Goal: Check status: Check status

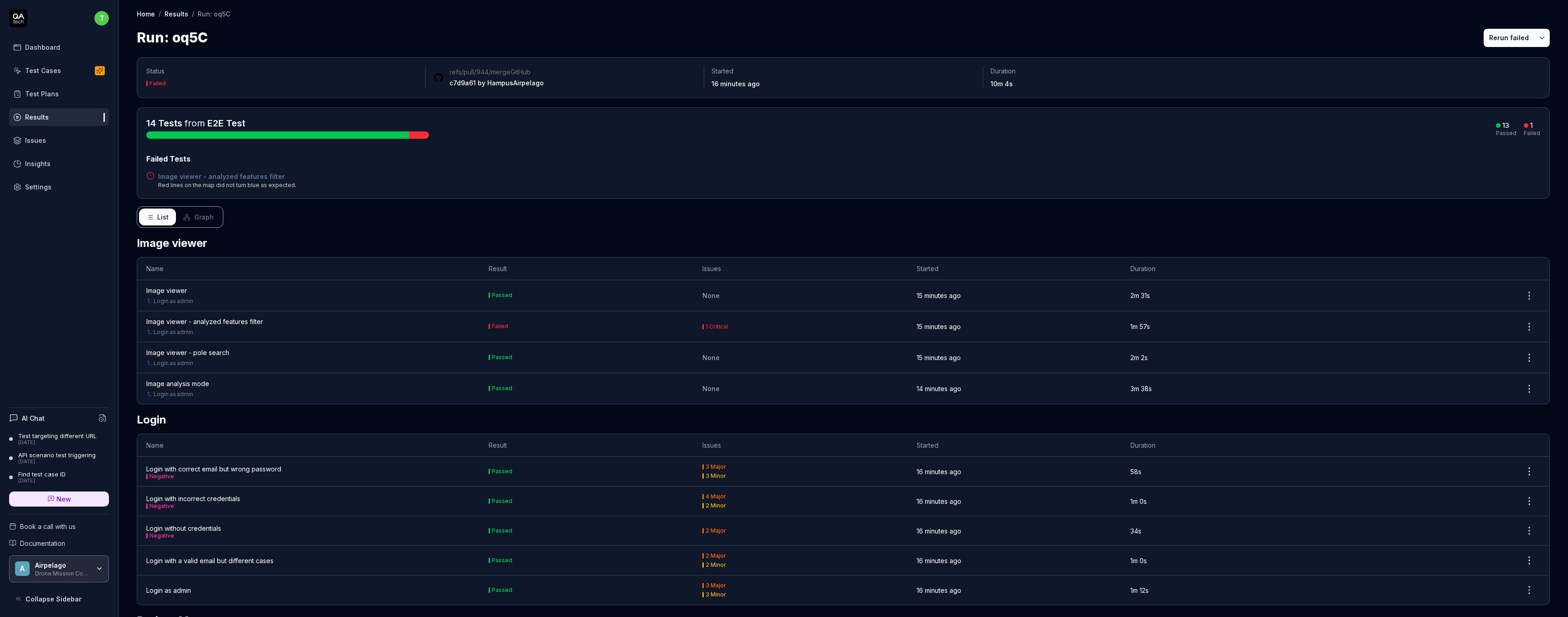
click at [232, 321] on div "Image viewer - analyzed features filter" at bounding box center [205, 321] width 117 height 10
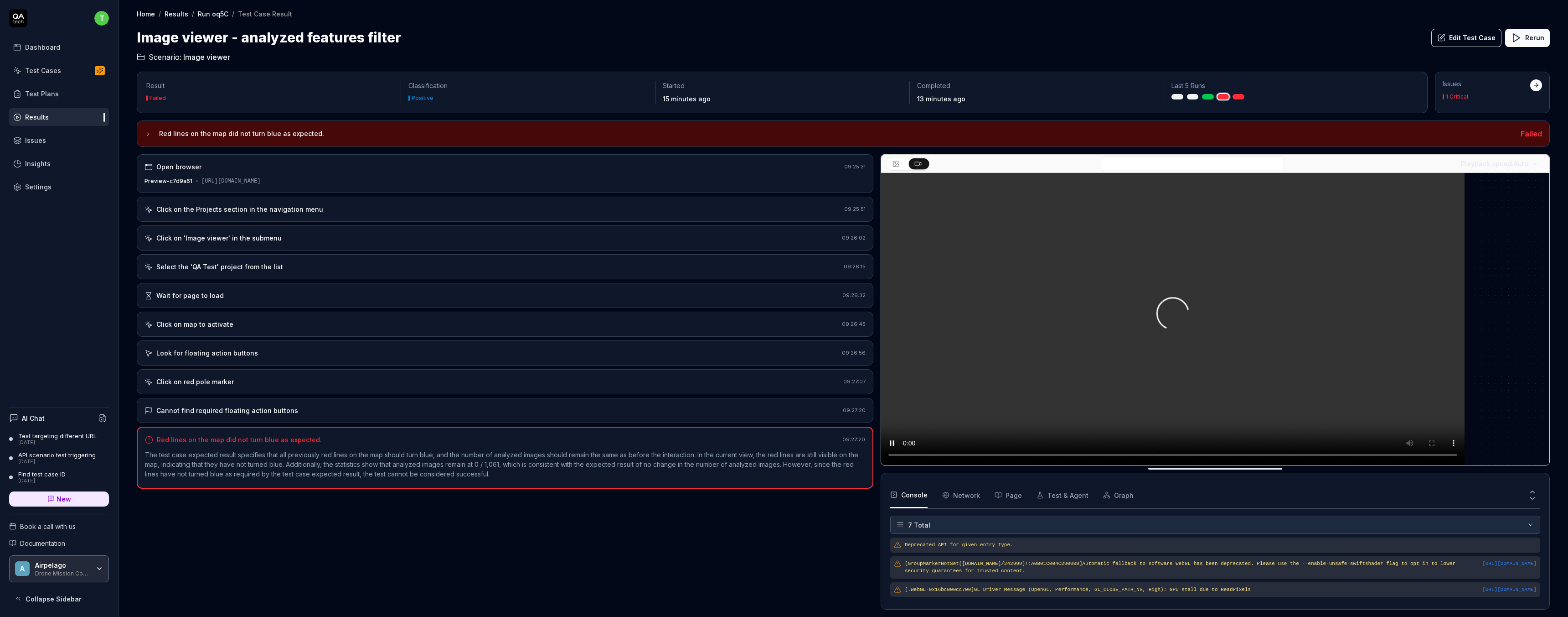
scroll to position [79, 0]
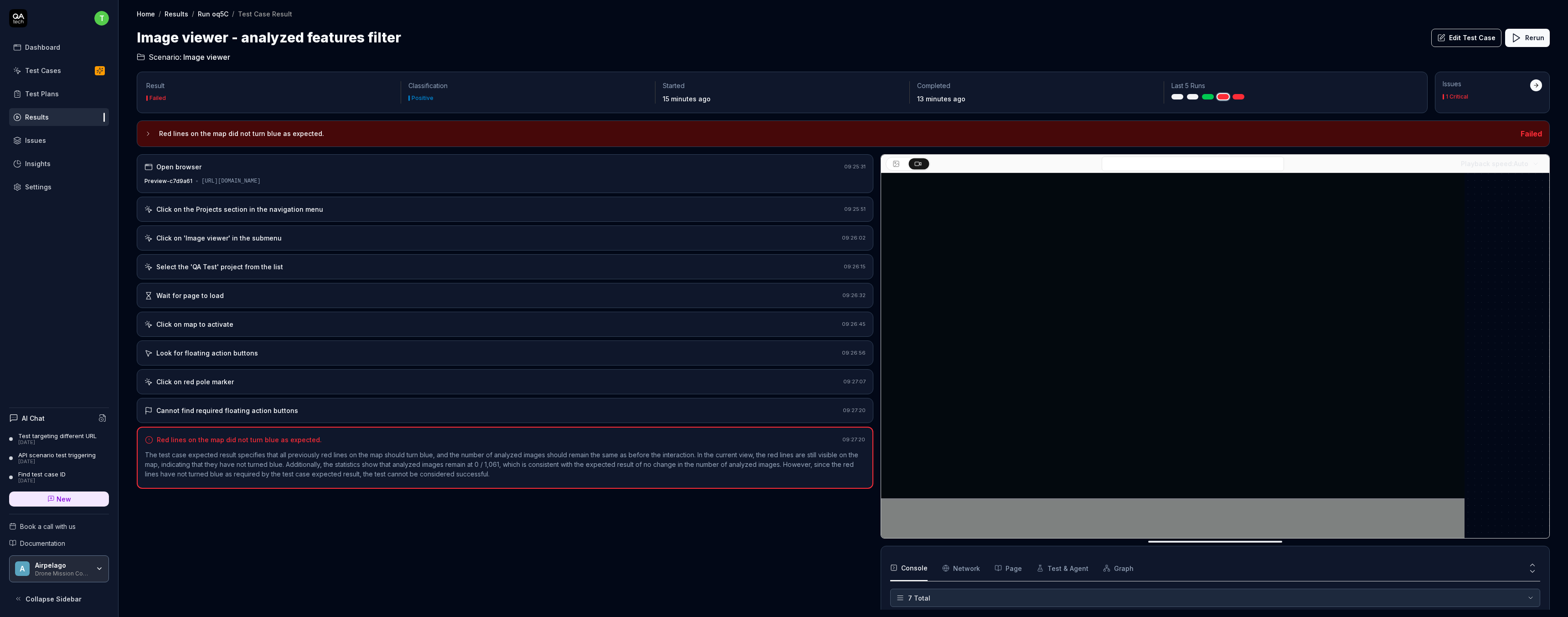
click at [204, 327] on div "Click on map to activate" at bounding box center [195, 324] width 77 height 10
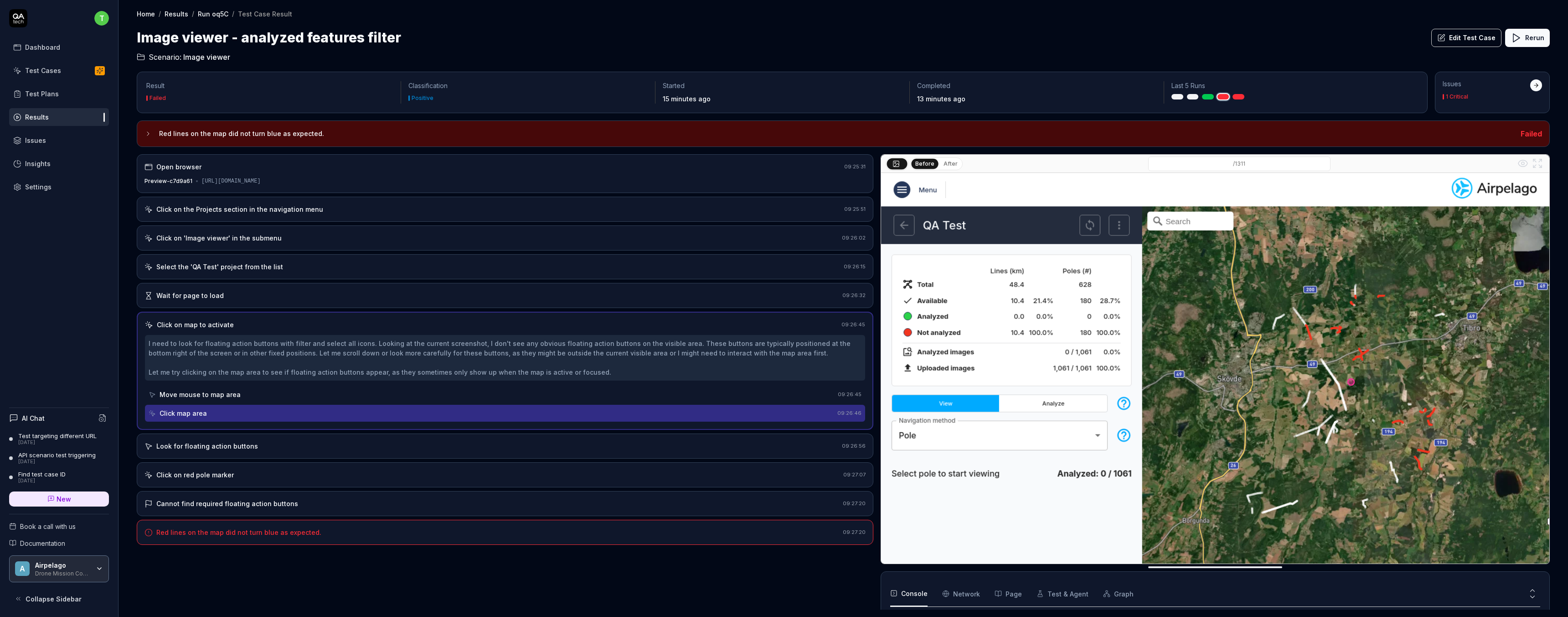
click at [232, 446] on div "Look for floating action buttons" at bounding box center [207, 445] width 101 height 10
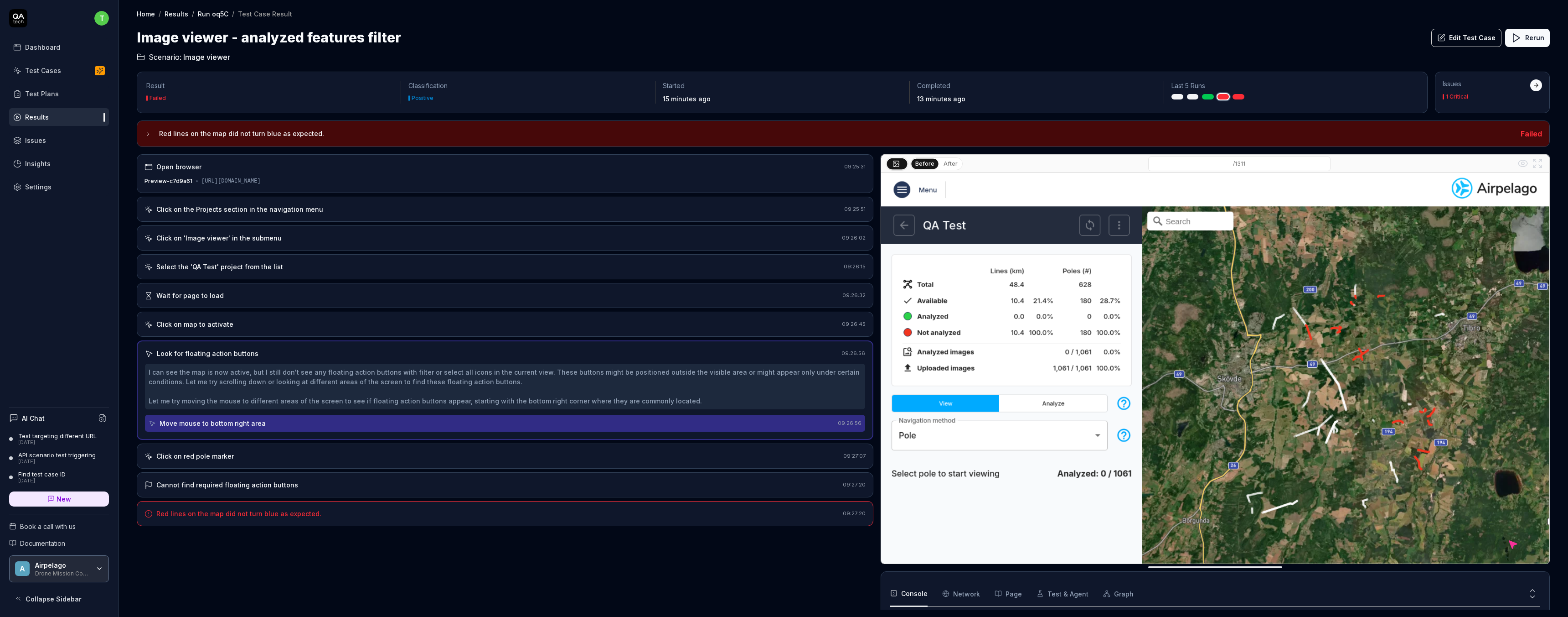
click at [238, 461] on div "Click on red pole marker 09:27:07" at bounding box center [505, 456] width 737 height 25
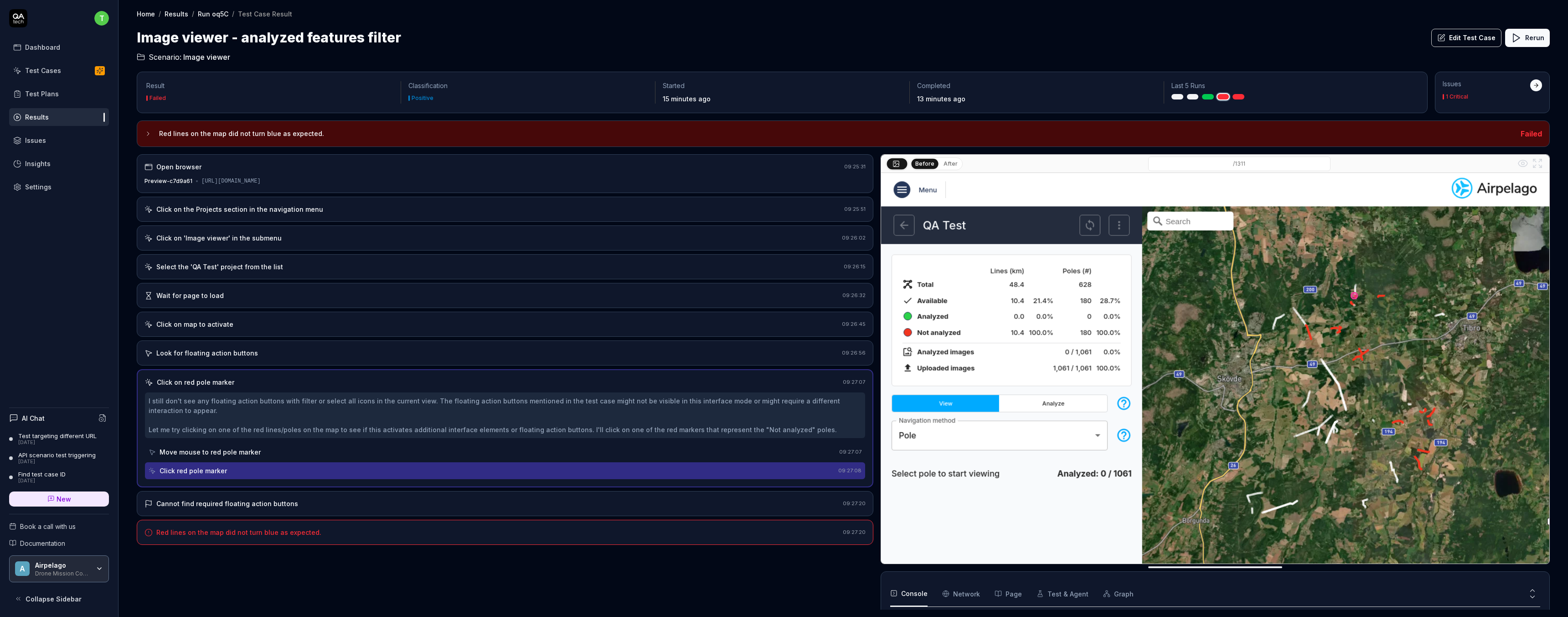
click at [221, 475] on div "Click red pole marker" at bounding box center [193, 470] width 67 height 10
click at [213, 450] on div "Move mouse to red pole marker" at bounding box center [210, 451] width 101 height 10
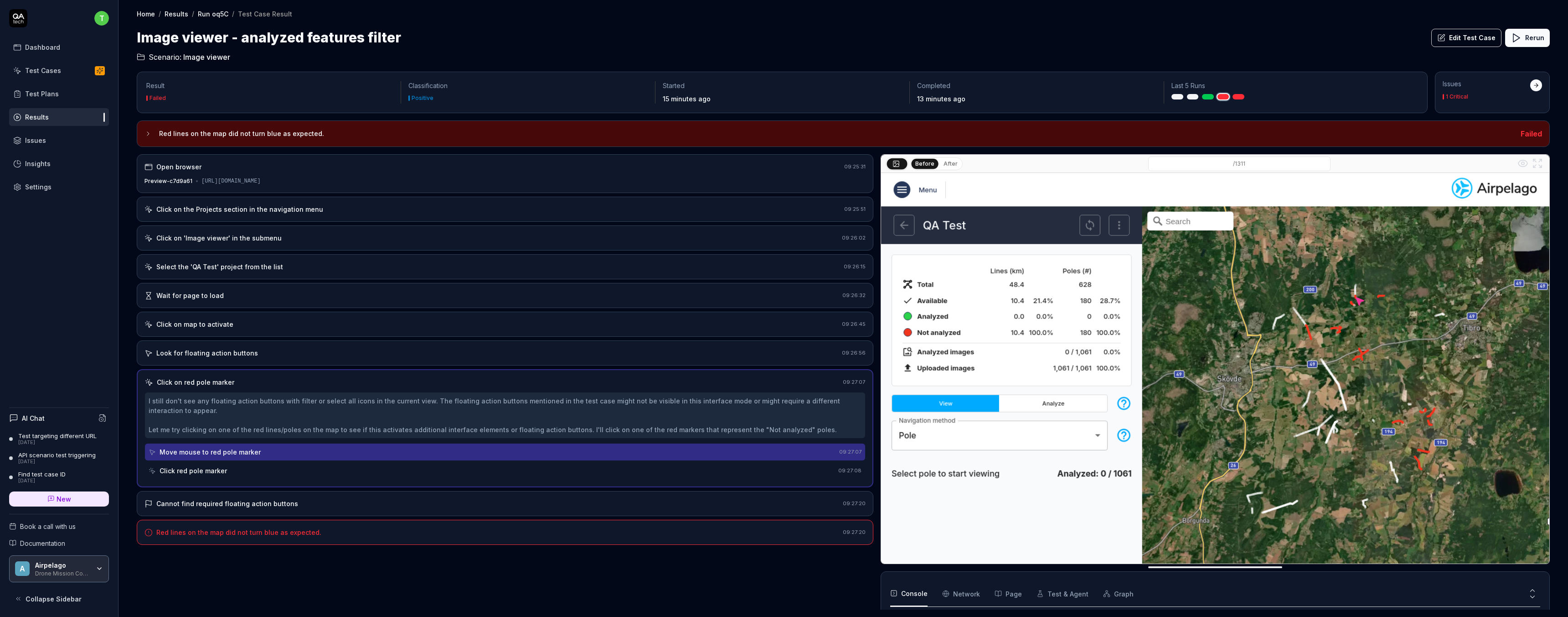
click at [210, 464] on div "Click red pole marker" at bounding box center [492, 470] width 686 height 17
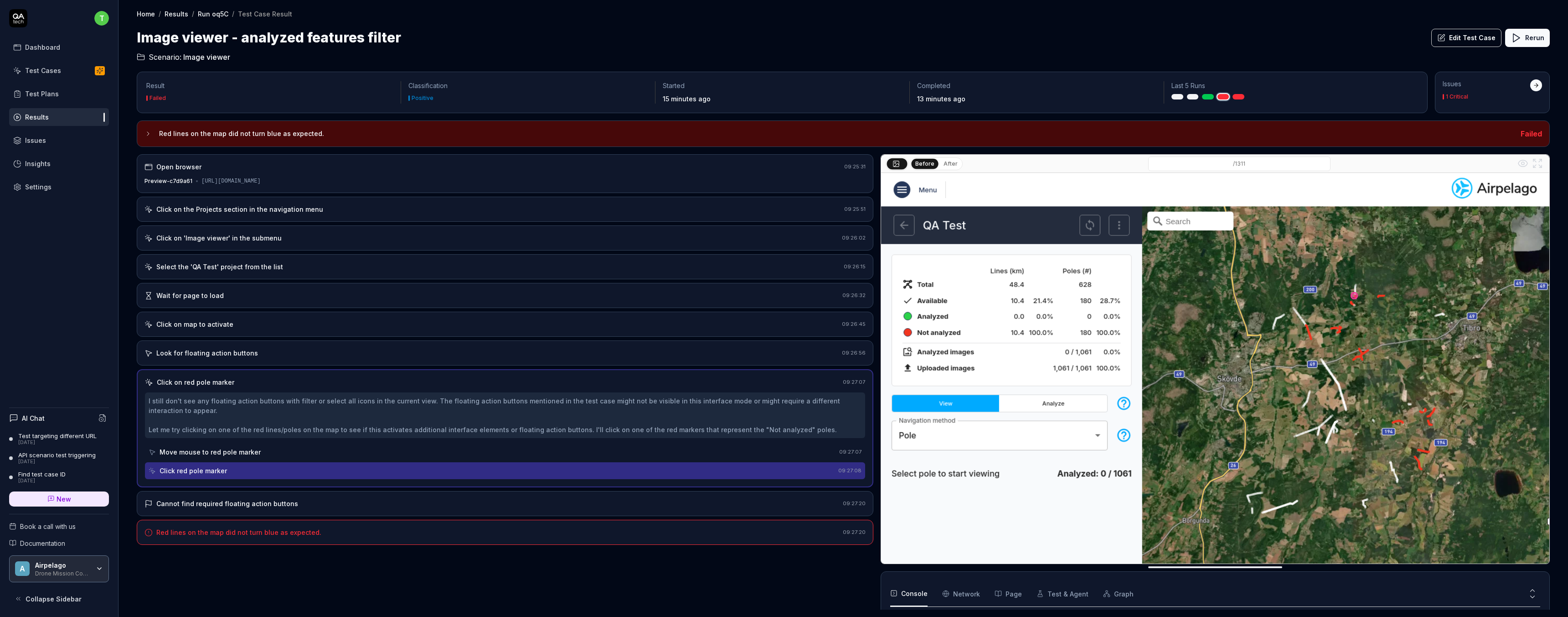
click at [210, 505] on div "Cannot find required floating action buttons" at bounding box center [227, 503] width 142 height 10
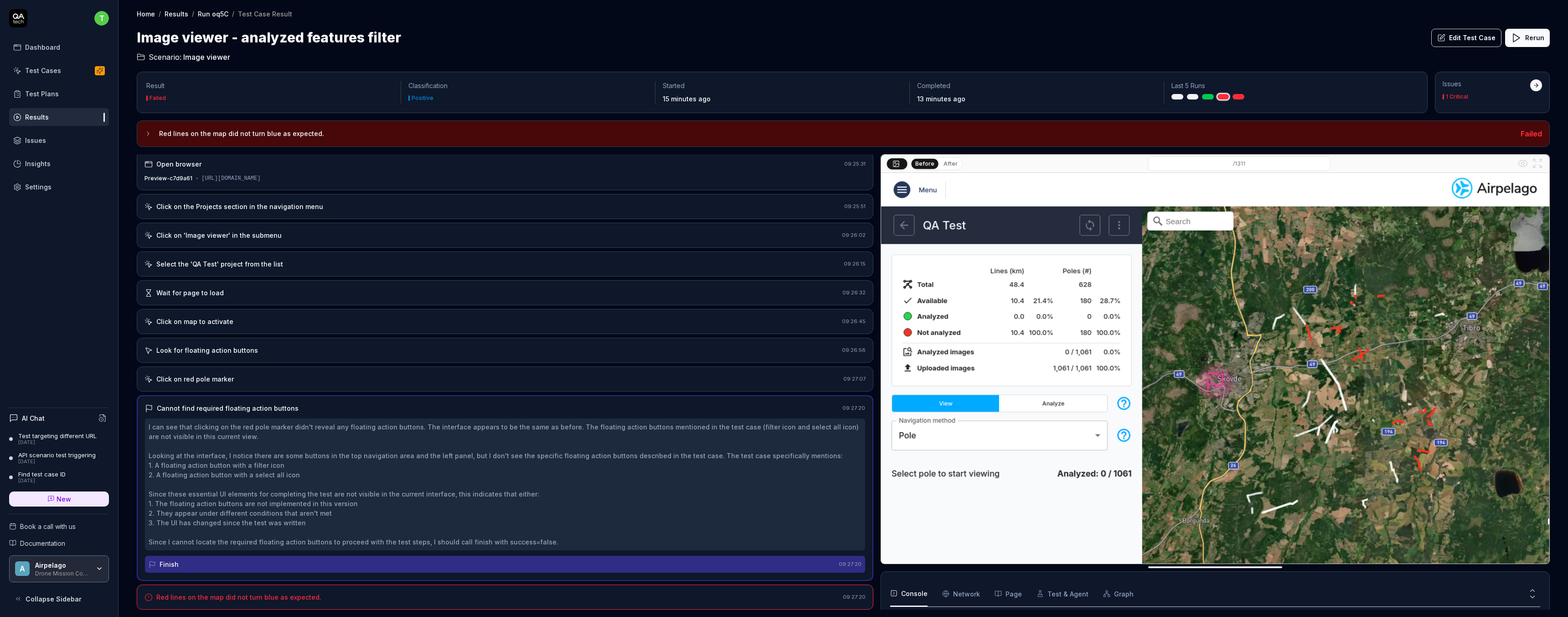
scroll to position [0, 0]
click at [207, 13] on link "Run oq5C" at bounding box center [212, 13] width 30 height 9
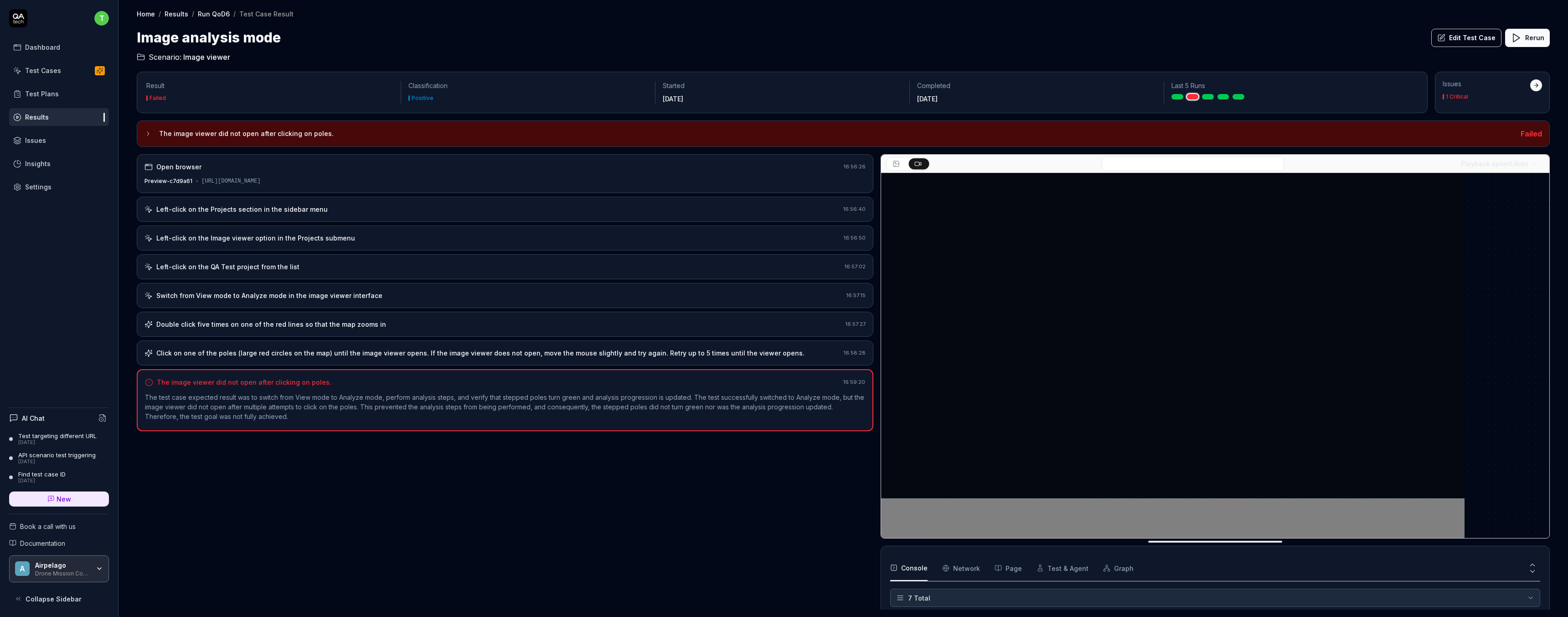
scroll to position [79, 0]
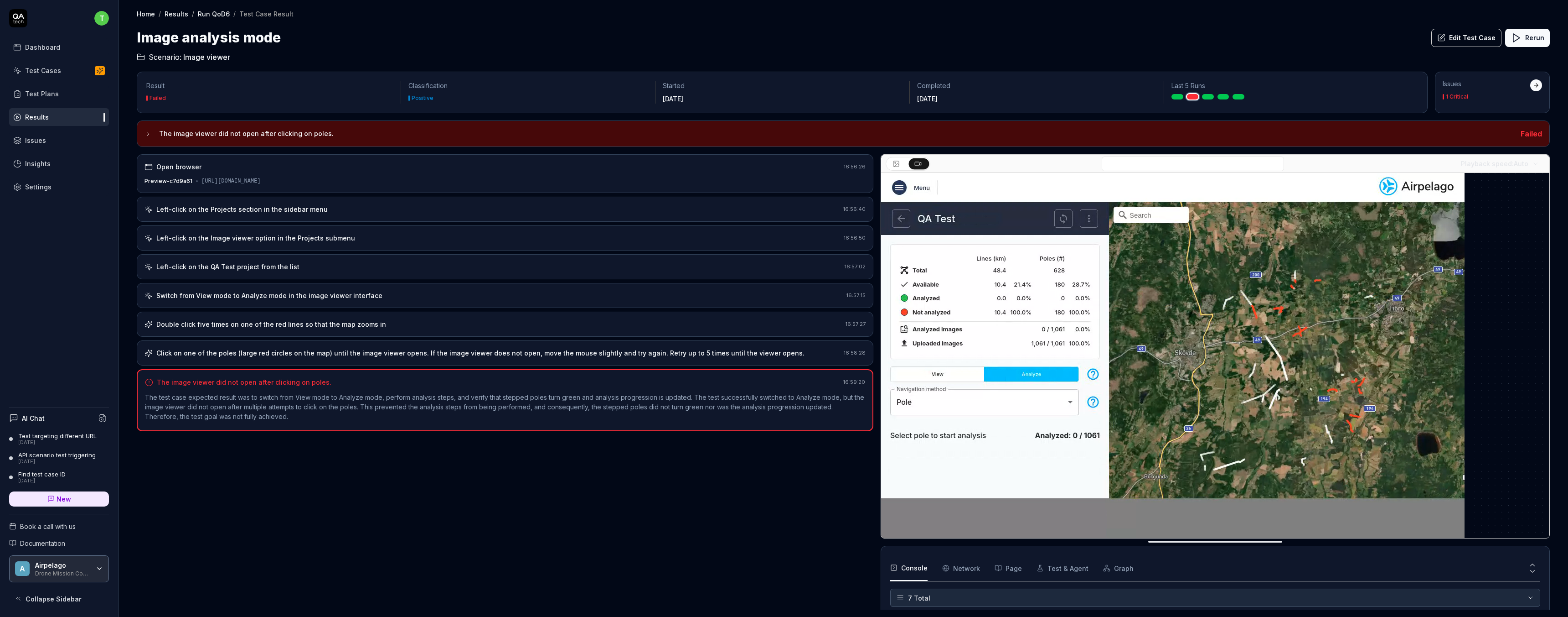
click at [269, 328] on div "Double click five times on one of the red lines so that the map zooms in" at bounding box center [271, 324] width 229 height 10
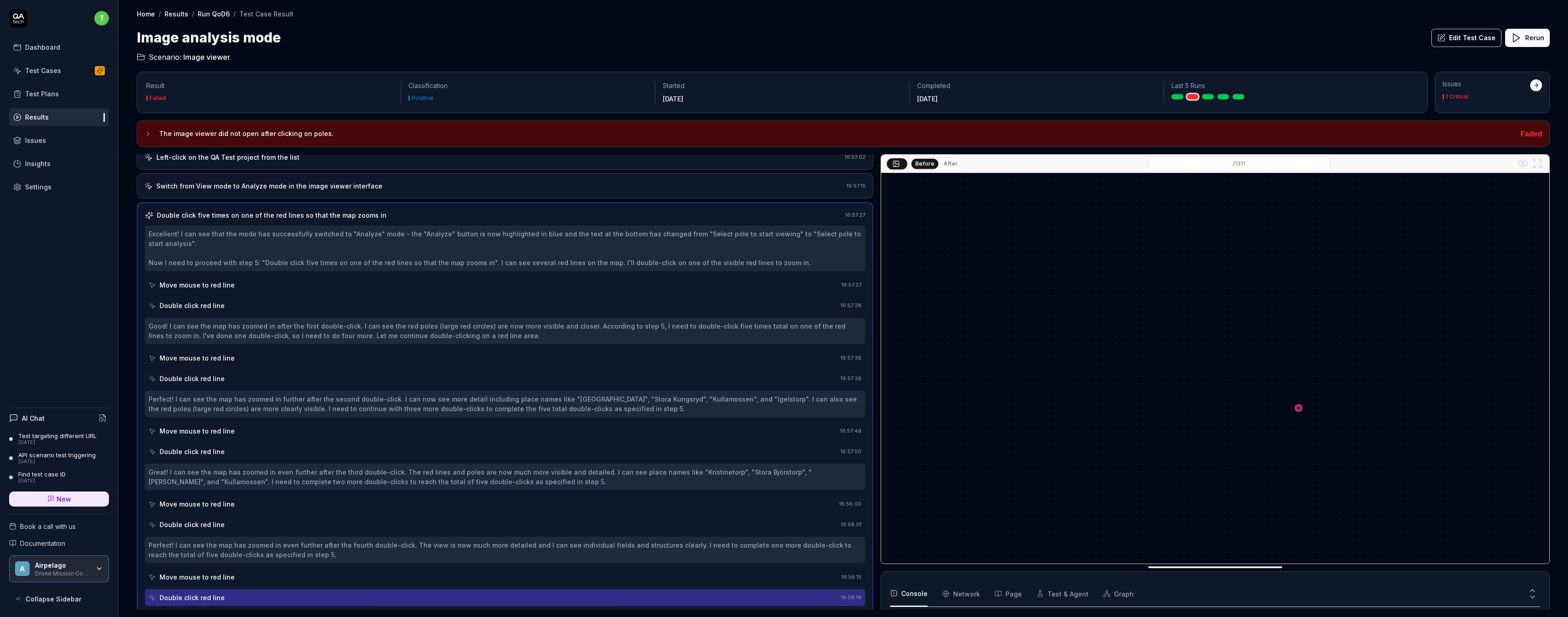
scroll to position [112, 0]
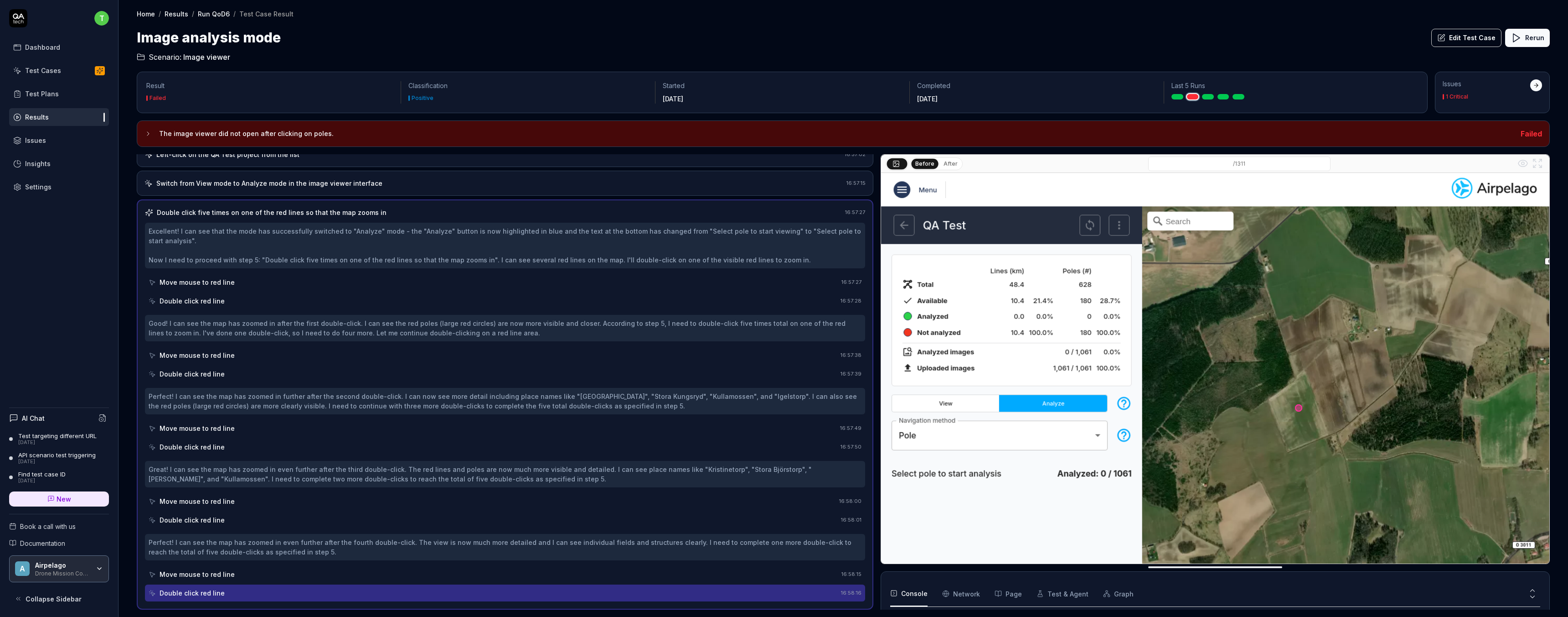
click at [224, 207] on div "Double click five times on one of the red lines so that the map zooms in 16:57:…" at bounding box center [505, 404] width 737 height 410
click at [224, 216] on div "Double click five times on one of the red lines so that the map zooms in" at bounding box center [272, 212] width 229 height 10
click at [199, 282] on div "Move mouse to red line" at bounding box center [198, 281] width 76 height 10
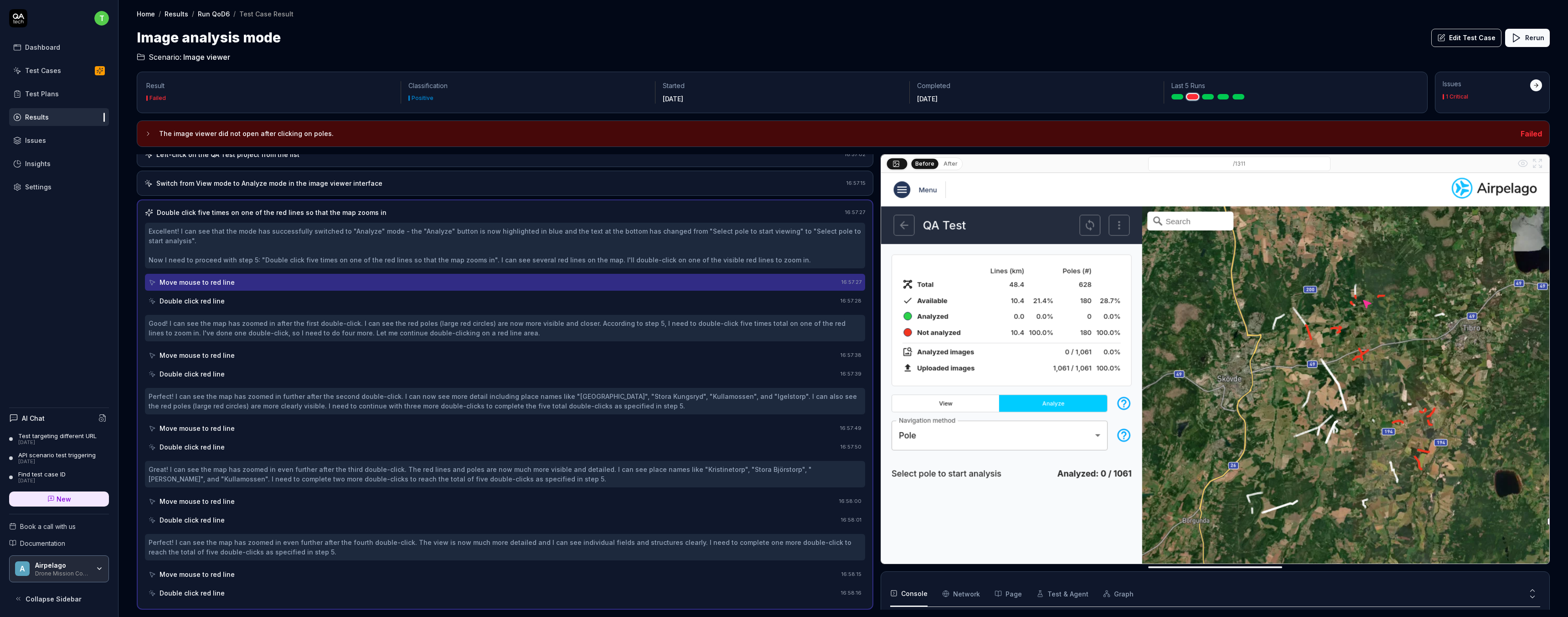
click at [194, 303] on div "Double click red line" at bounding box center [192, 301] width 65 height 10
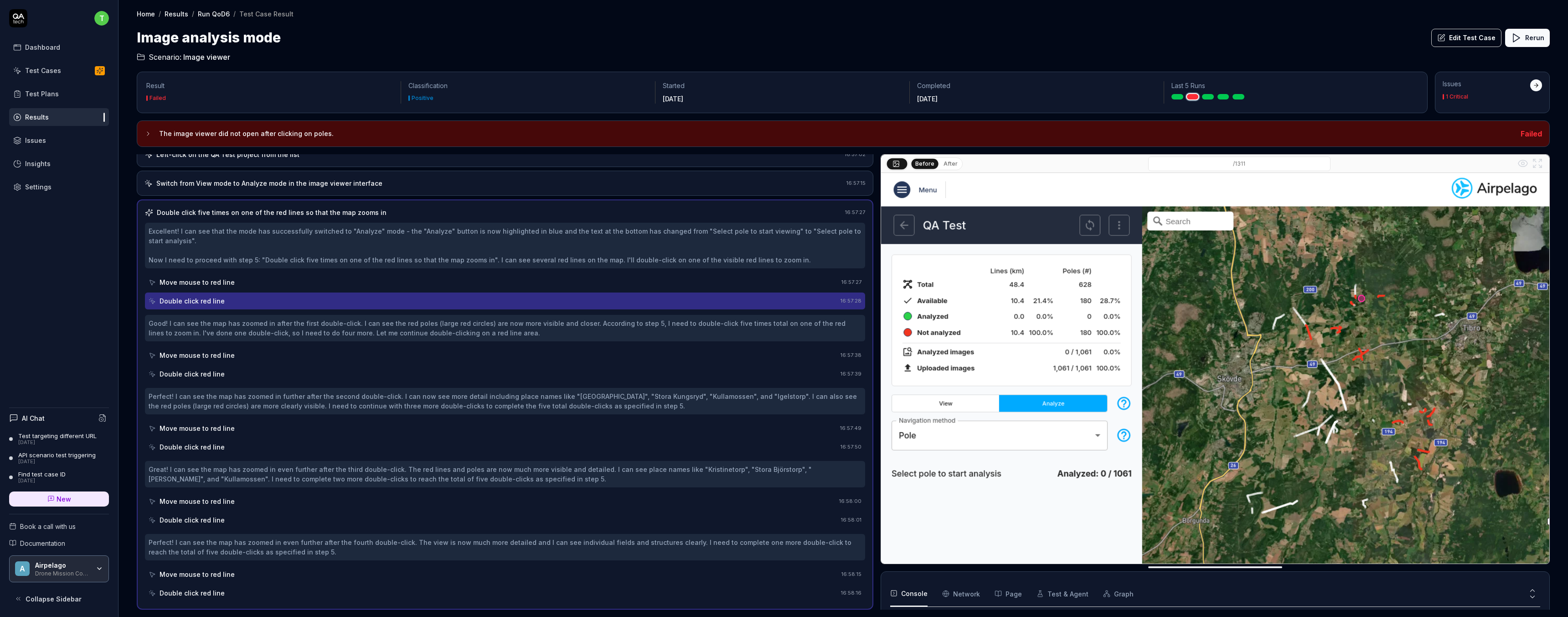
click at [195, 299] on div "Double click red line" at bounding box center [192, 301] width 65 height 10
click at [191, 353] on div "Move mouse to red line" at bounding box center [198, 355] width 76 height 10
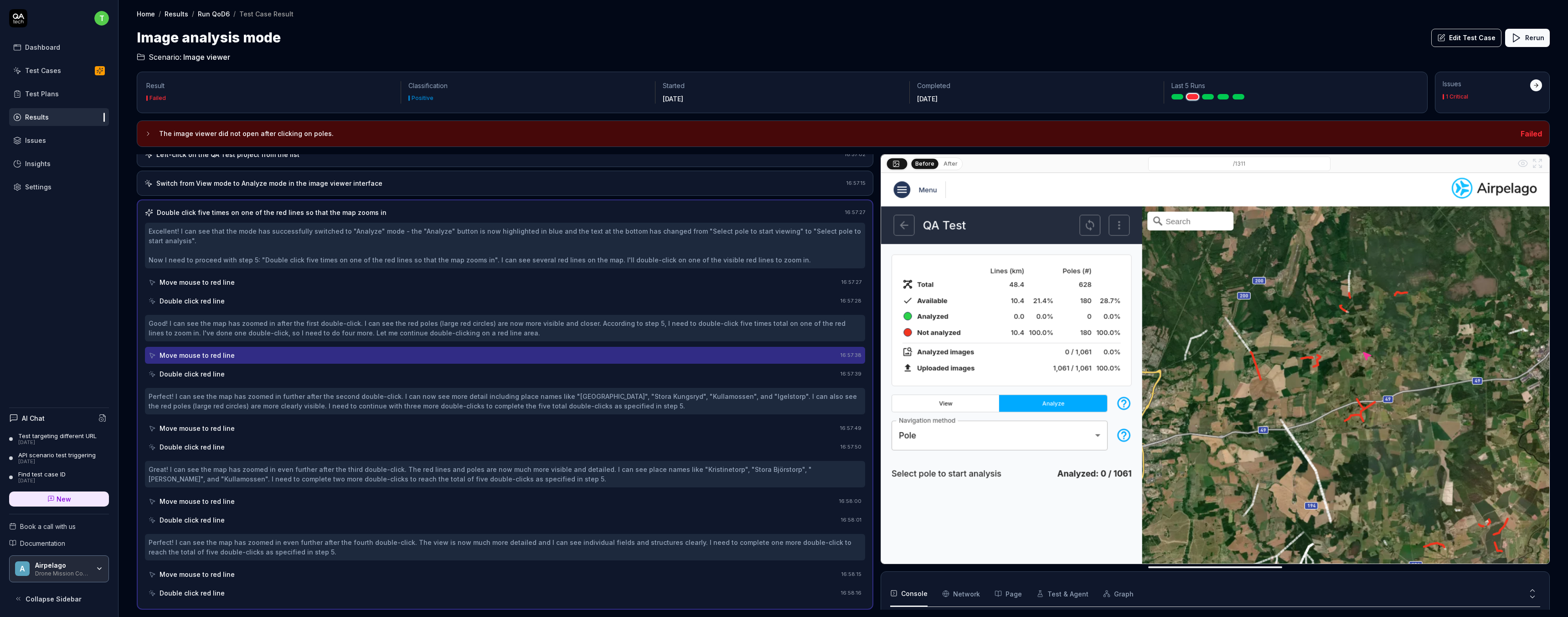
click at [192, 372] on div "Double click red line" at bounding box center [192, 373] width 65 height 10
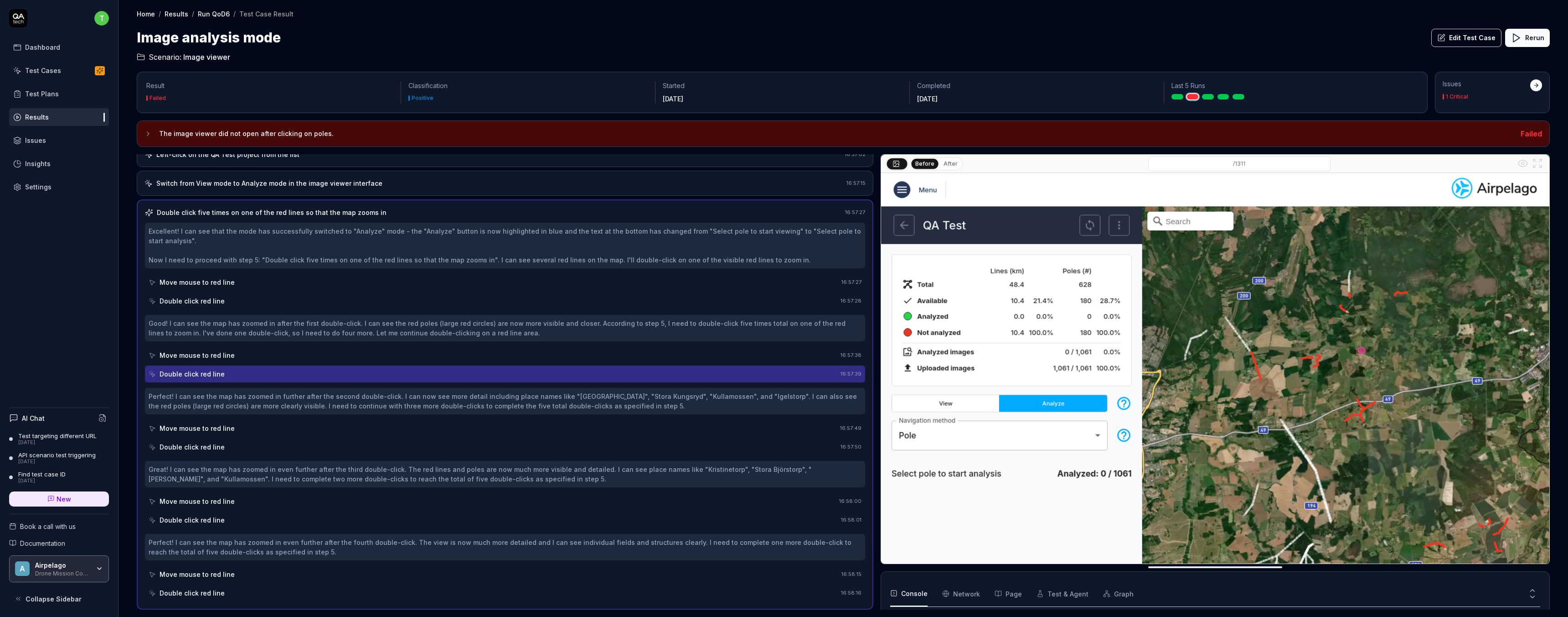
click at [201, 428] on div "Move mouse to red line" at bounding box center [198, 427] width 76 height 10
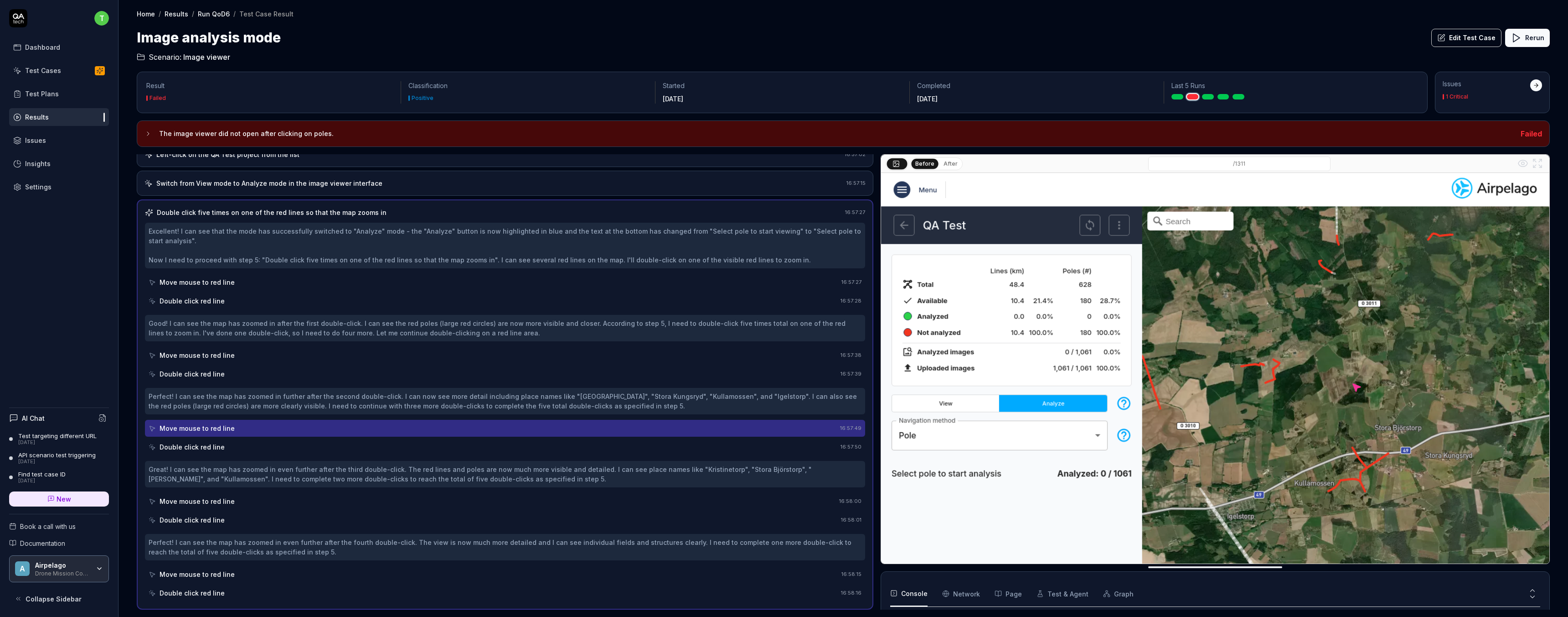
click at [196, 446] on div "Double click red line" at bounding box center [192, 447] width 65 height 10
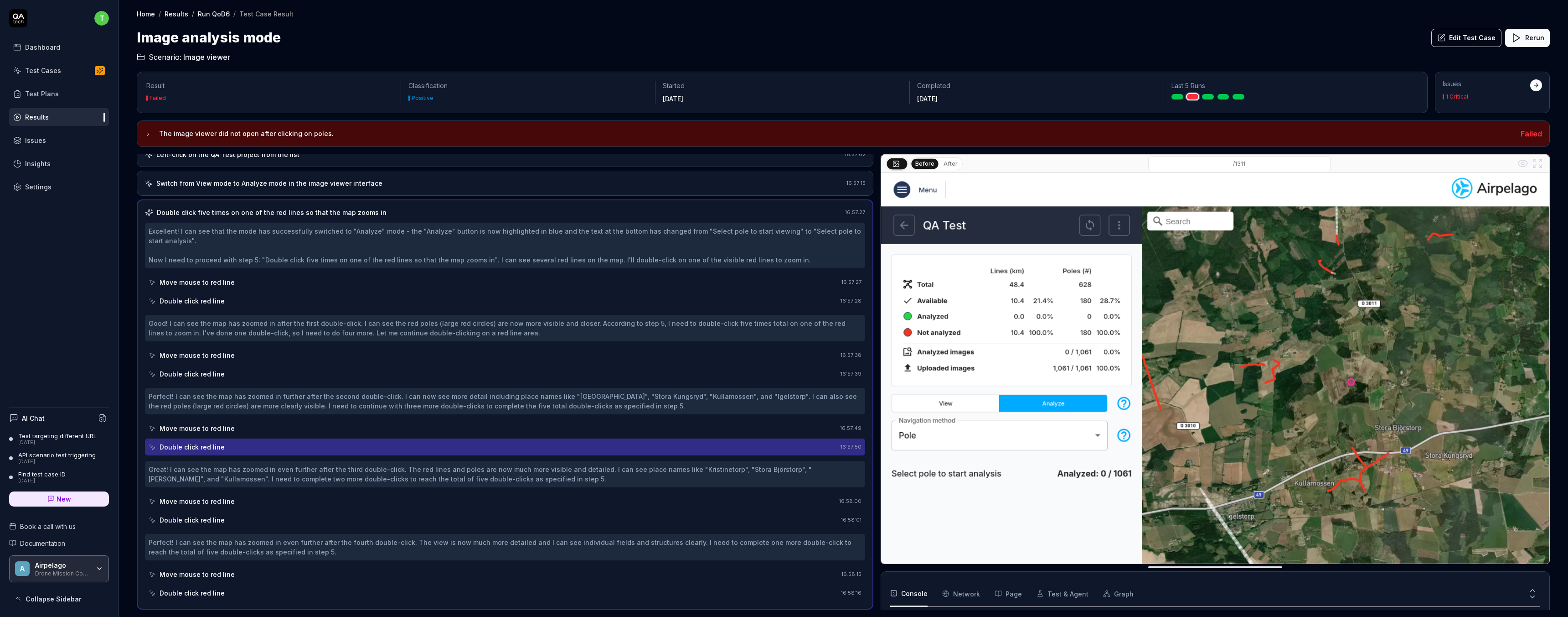
click at [198, 505] on div "Move mouse to red line" at bounding box center [198, 501] width 76 height 10
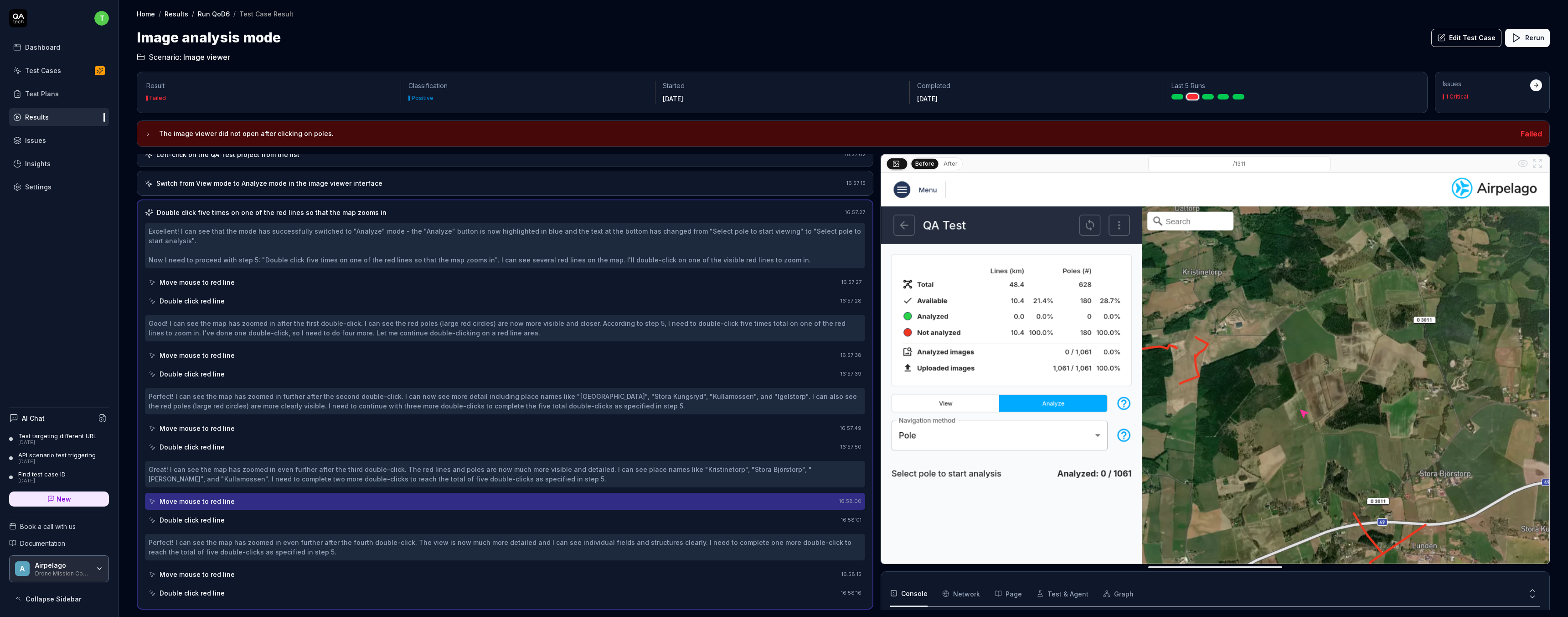
click at [193, 522] on div "Double click red line" at bounding box center [192, 519] width 65 height 10
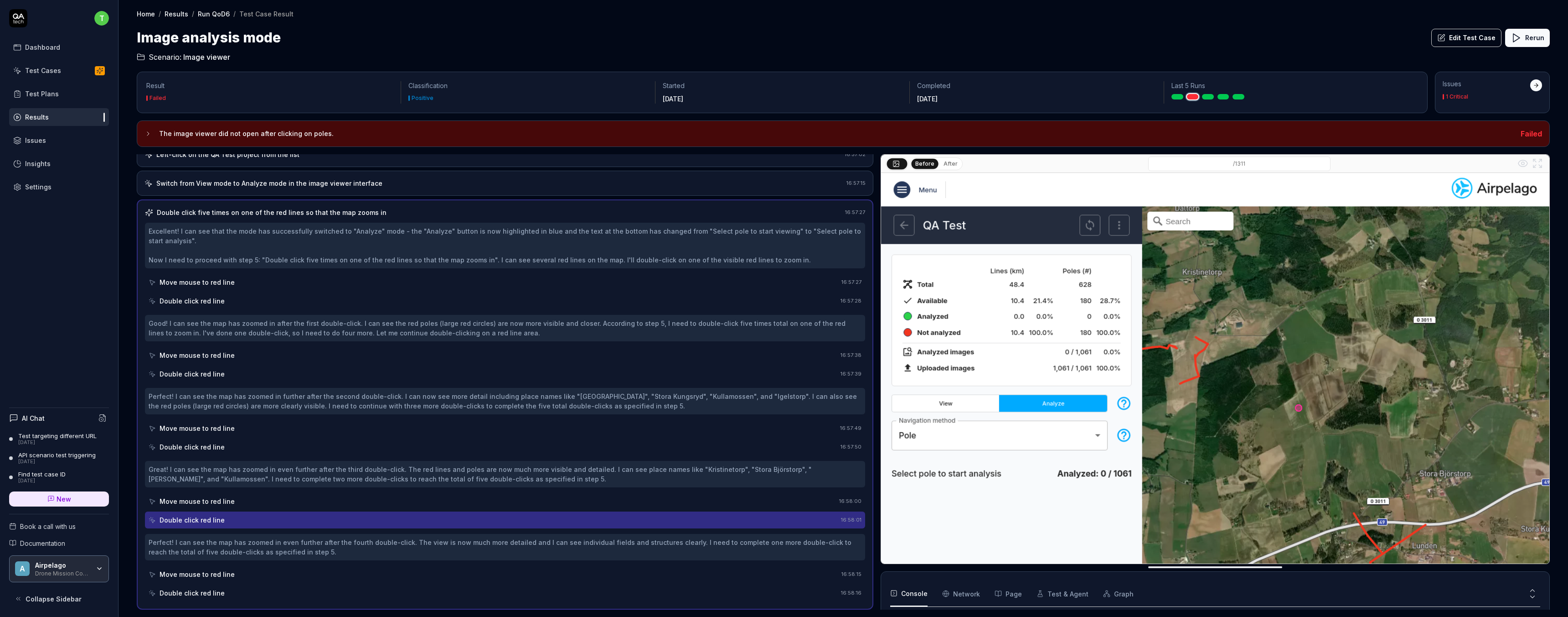
scroll to position [170, 0]
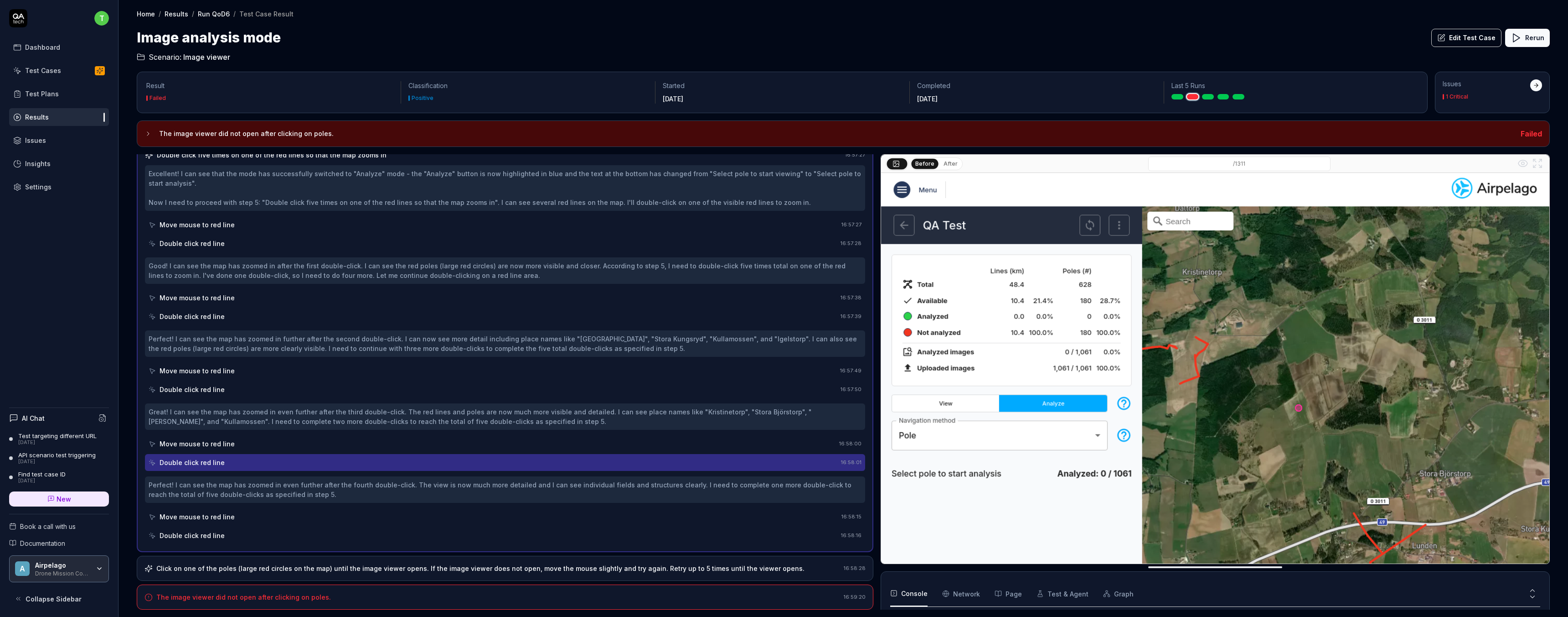
click at [213, 516] on div "Move mouse to red line" at bounding box center [198, 516] width 76 height 10
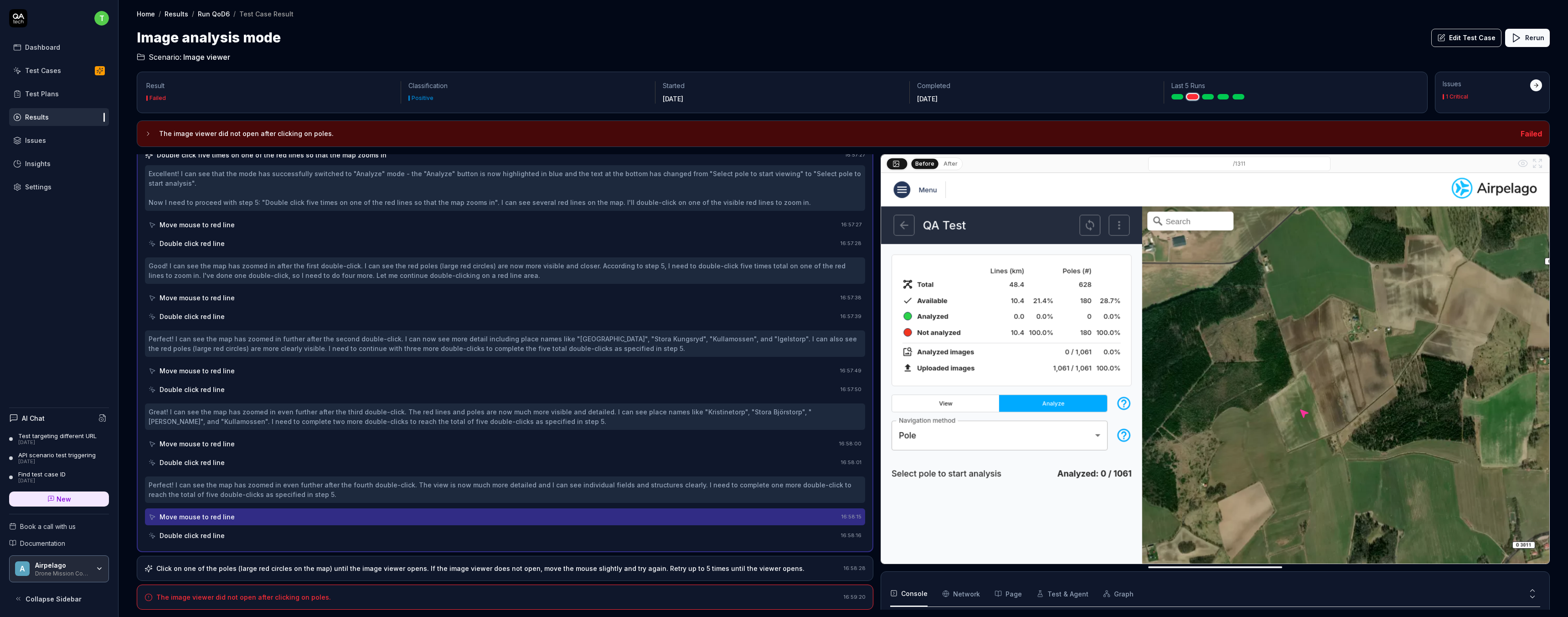
click at [229, 538] on div "Double click red line" at bounding box center [493, 535] width 688 height 17
